Goal: Task Accomplishment & Management: Manage account settings

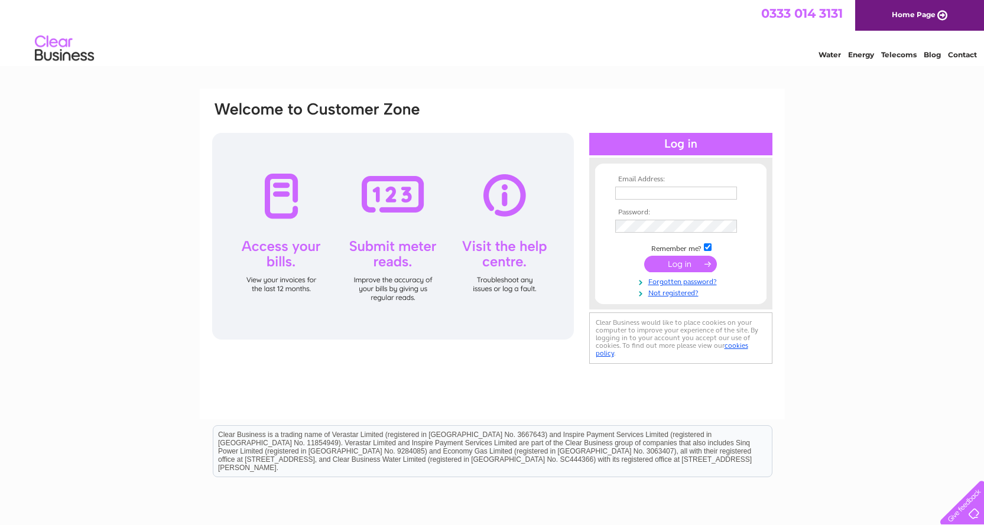
type input "[EMAIL_ADDRESS][DOMAIN_NAME]"
click at [682, 264] on input "submit" at bounding box center [680, 264] width 73 height 17
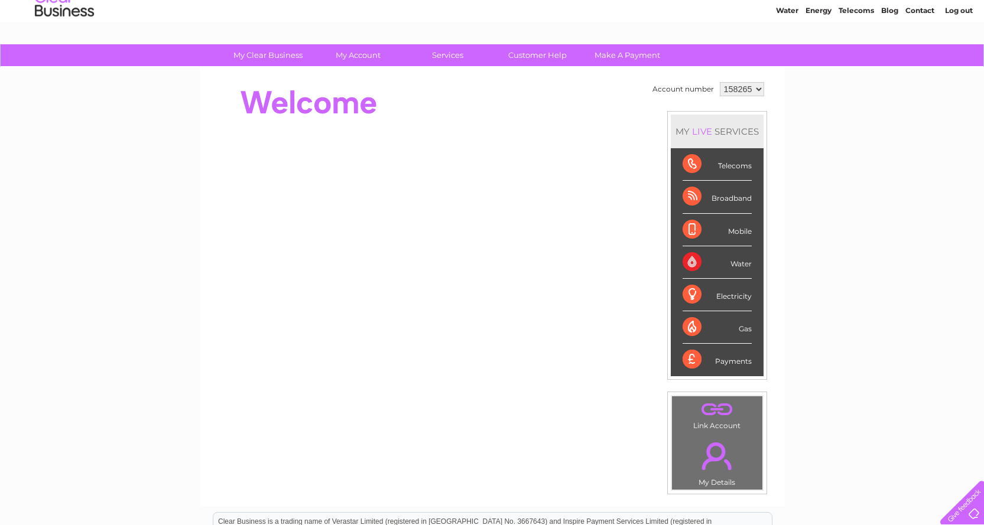
scroll to position [44, 0]
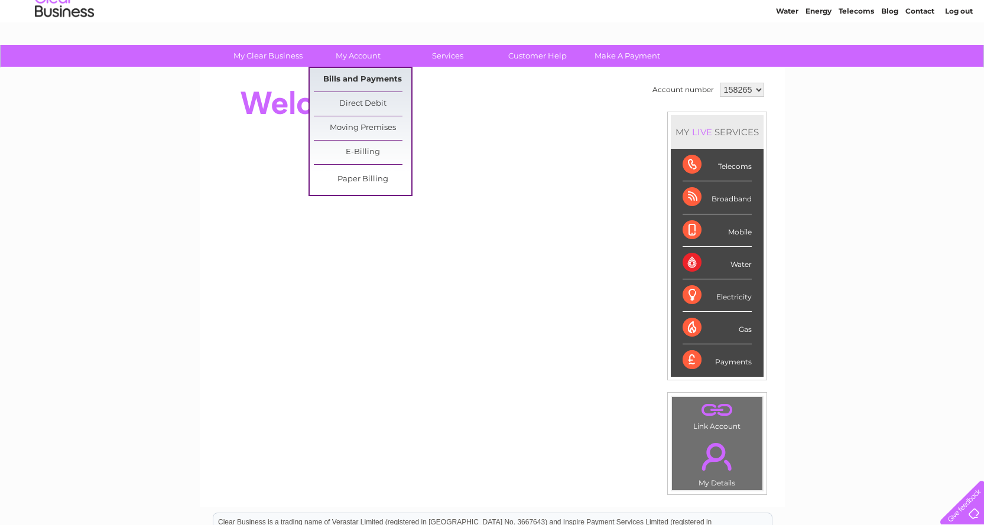
click at [354, 76] on link "Bills and Payments" at bounding box center [362, 80] width 97 height 24
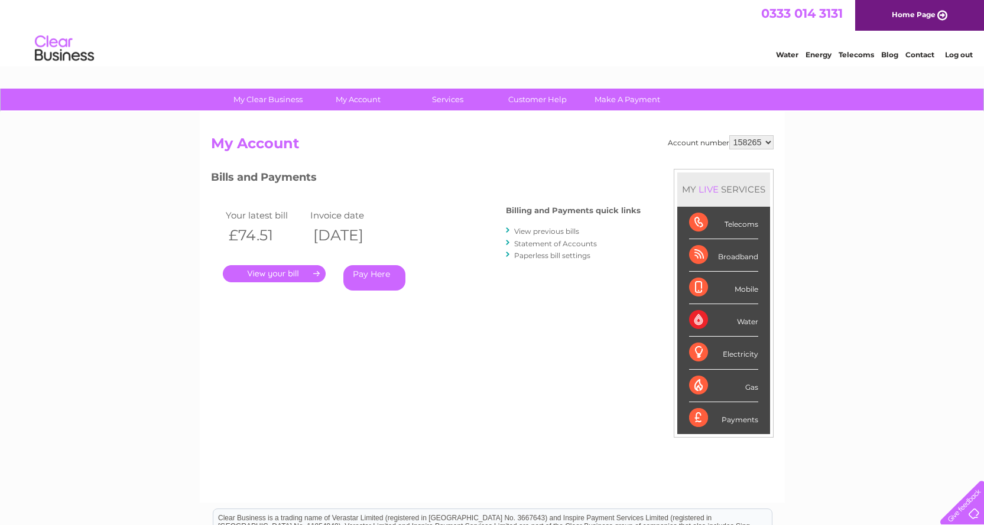
click at [275, 273] on link "." at bounding box center [274, 273] width 103 height 17
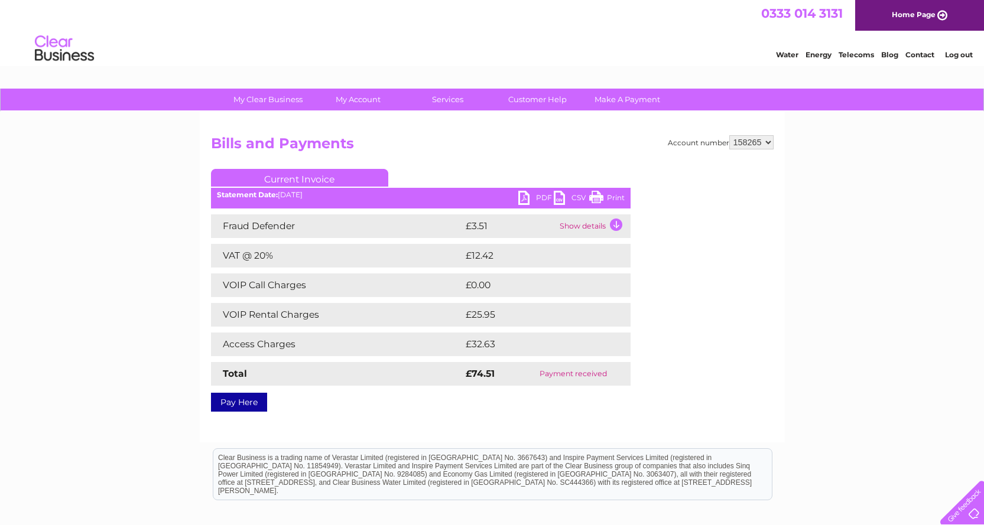
click at [612, 195] on link "Print" at bounding box center [606, 199] width 35 height 17
drag, startPoint x: 25, startPoint y: 146, endPoint x: 32, endPoint y: 135, distance: 14.1
click at [32, 138] on div "My Clear Business Login Details My Details My Preferences Link Account My Accou…" at bounding box center [492, 367] width 984 height 556
